Goal: Navigation & Orientation: Find specific page/section

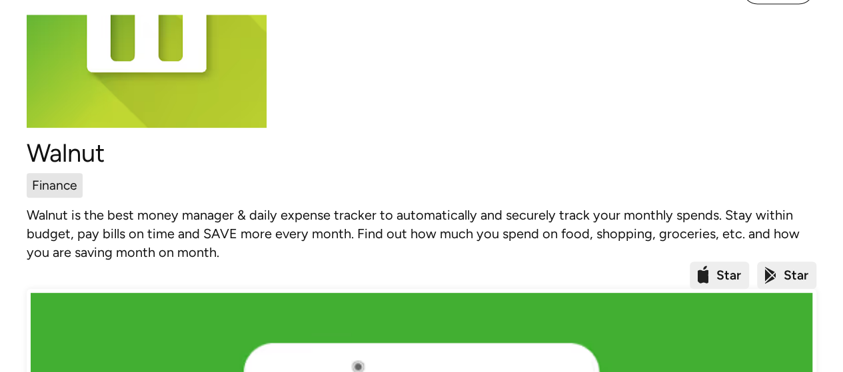
scroll to position [166, 0]
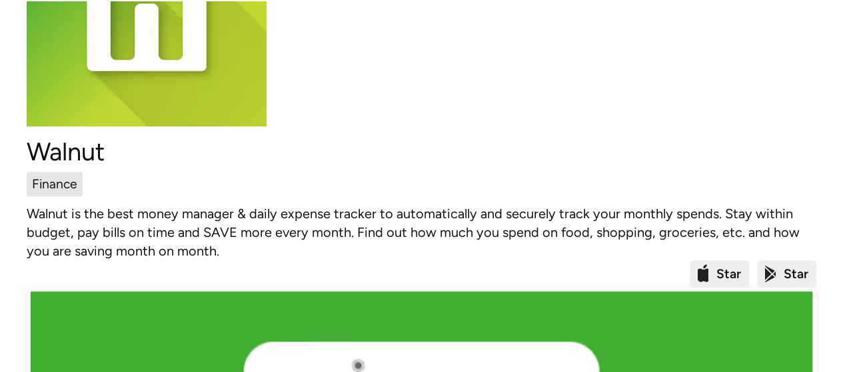
click at [58, 191] on div "Finance" at bounding box center [54, 183] width 45 height 19
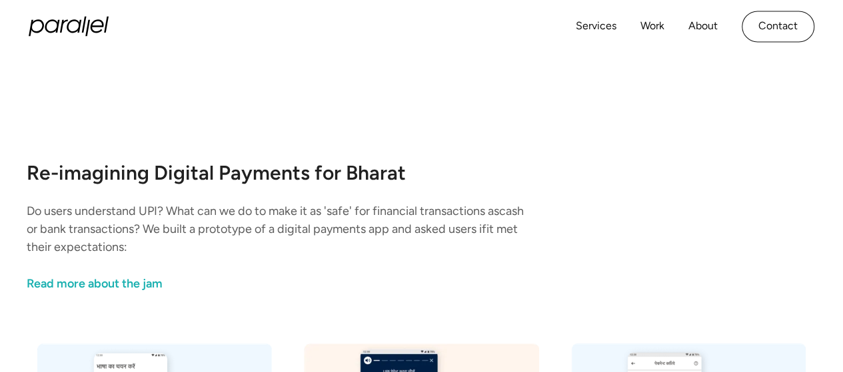
scroll to position [1046, 0]
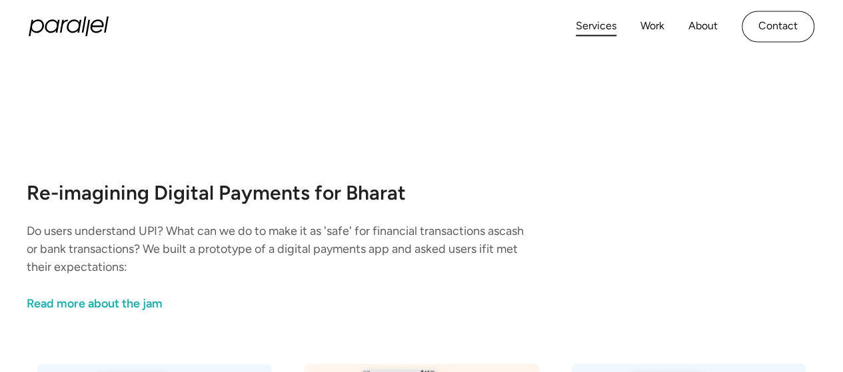
click at [599, 22] on link "Services" at bounding box center [595, 26] width 41 height 19
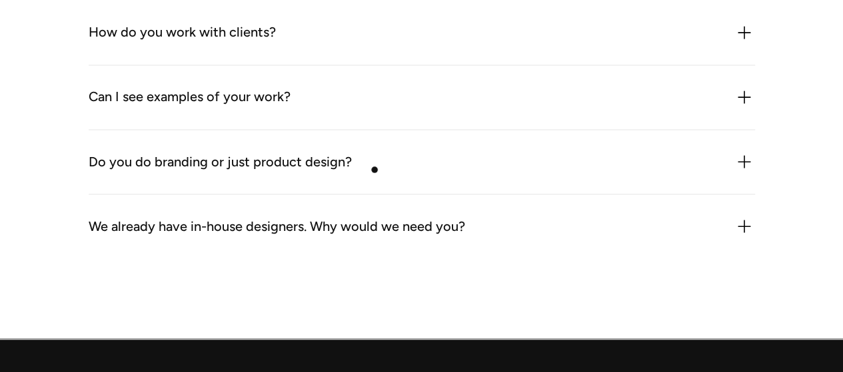
scroll to position [3690, 0]
